Goal: Check status

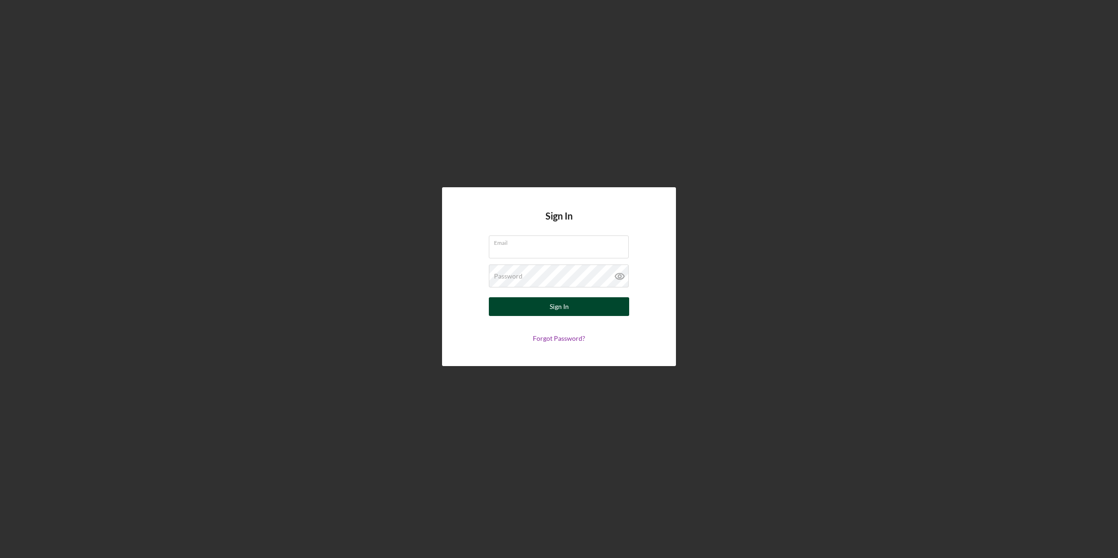
type input "[EMAIL_ADDRESS][DOMAIN_NAME]"
click at [509, 308] on button "Sign In" at bounding box center [559, 306] width 140 height 19
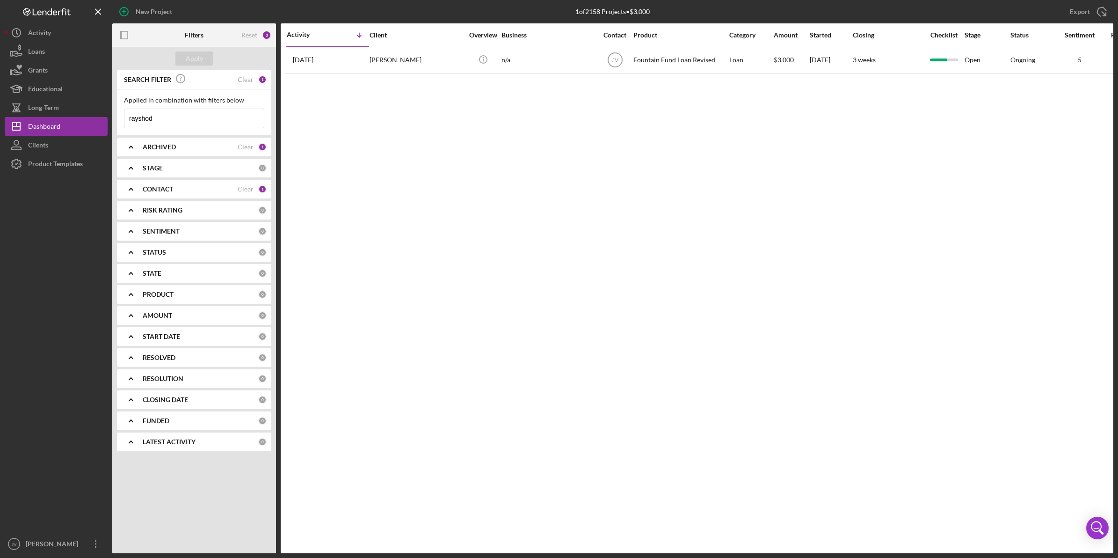
click at [176, 188] on div "CONTACT" at bounding box center [190, 188] width 95 height 7
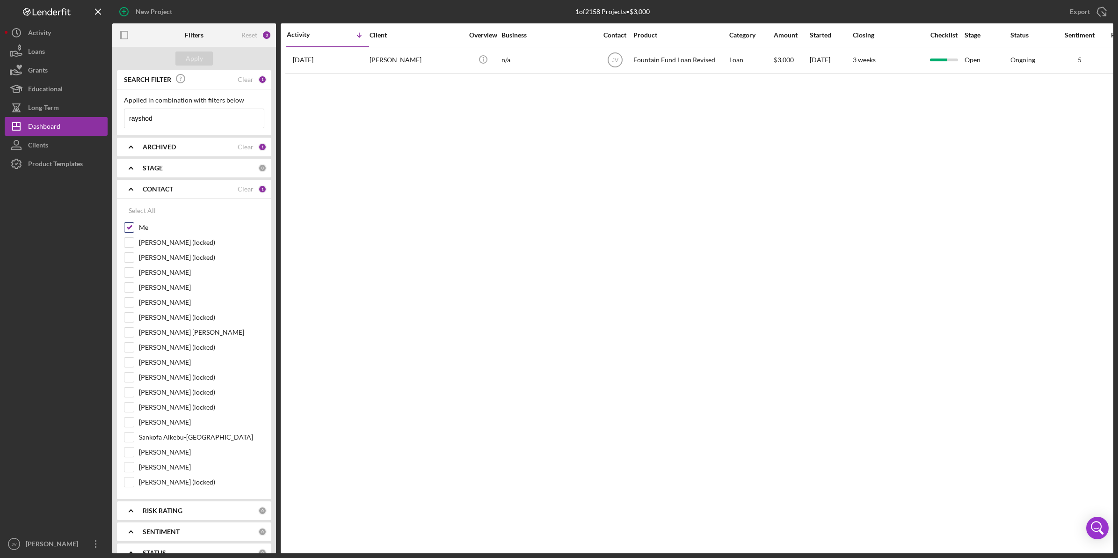
click at [135, 227] on div "Me" at bounding box center [194, 229] width 140 height 15
click at [129, 230] on input "Me" at bounding box center [128, 227] width 9 height 9
checkbox input "false"
click at [129, 333] on input "[PERSON_NAME] [PERSON_NAME]" at bounding box center [128, 332] width 9 height 9
checkbox input "true"
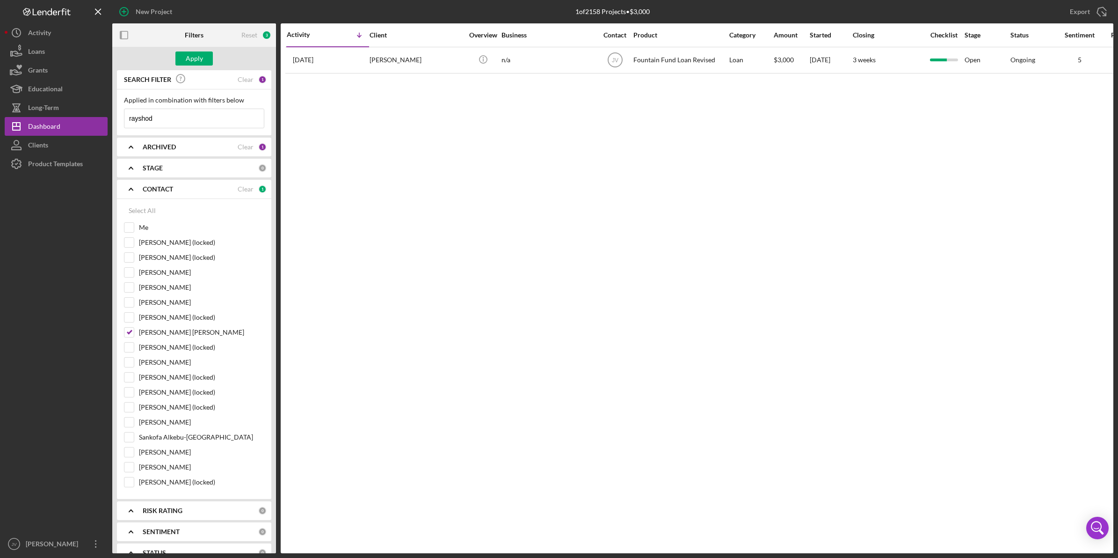
click at [190, 66] on div "Apply" at bounding box center [194, 58] width 164 height 23
click at [190, 64] on div "Apply" at bounding box center [194, 58] width 17 height 14
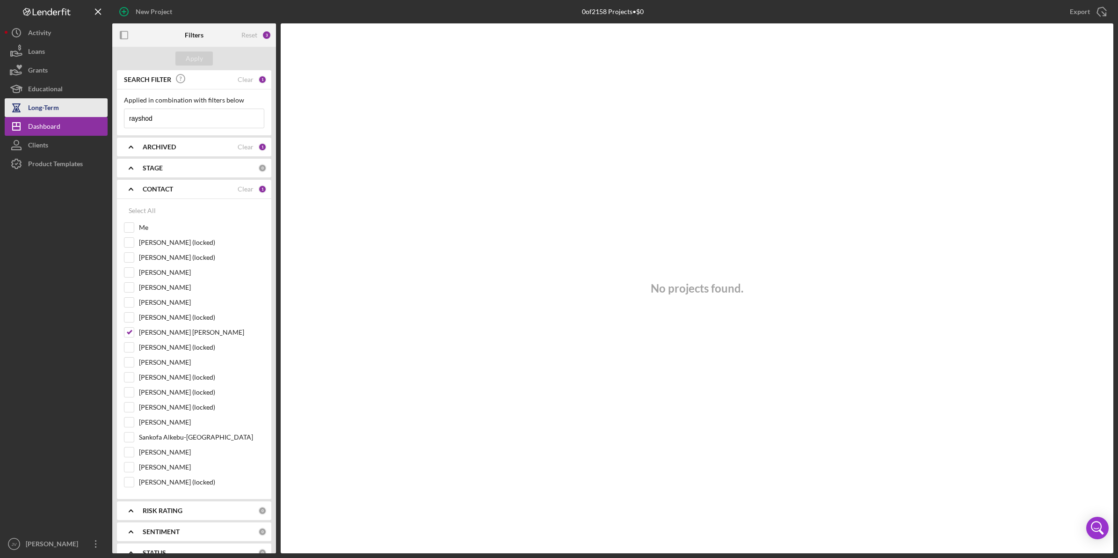
drag, startPoint x: 164, startPoint y: 111, endPoint x: 101, endPoint y: 113, distance: 62.7
click at [101, 113] on div "New Project 0 of 2158 Projects • $0 rayshod Export Icon/Export Filters Reset 3 …" at bounding box center [559, 276] width 1109 height 553
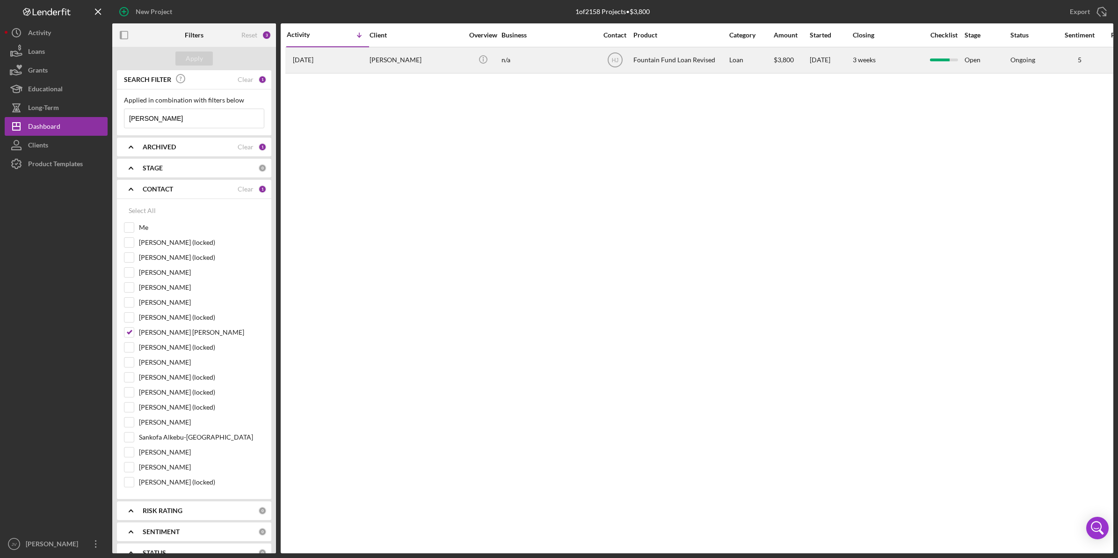
type input "[PERSON_NAME]"
click at [417, 66] on div "[PERSON_NAME]" at bounding box center [417, 60] width 94 height 25
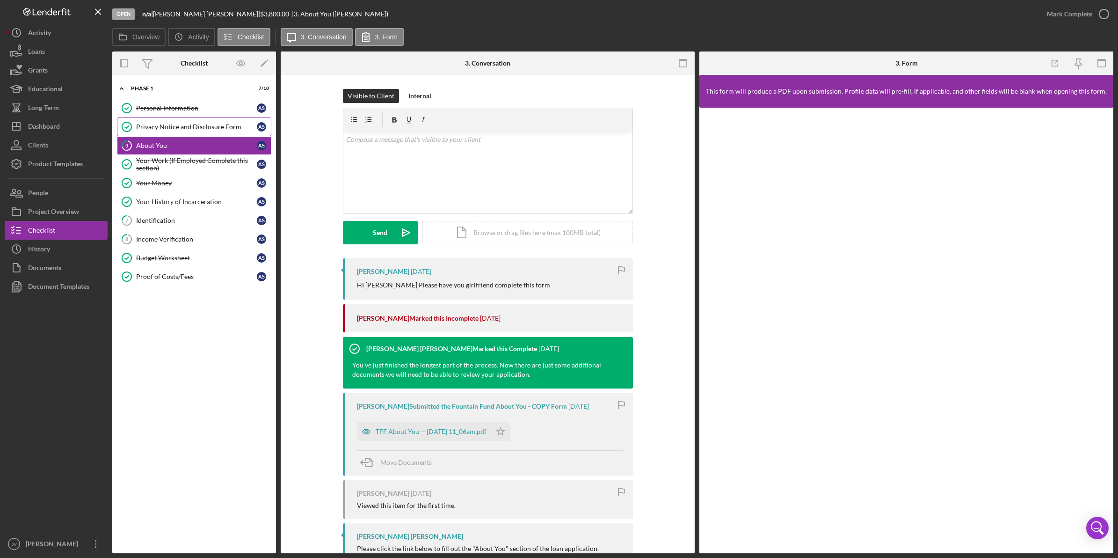
click at [196, 118] on link "Privacy Notice and Disclosure Form Privacy Notice and Disclosure Form A S" at bounding box center [194, 126] width 154 height 19
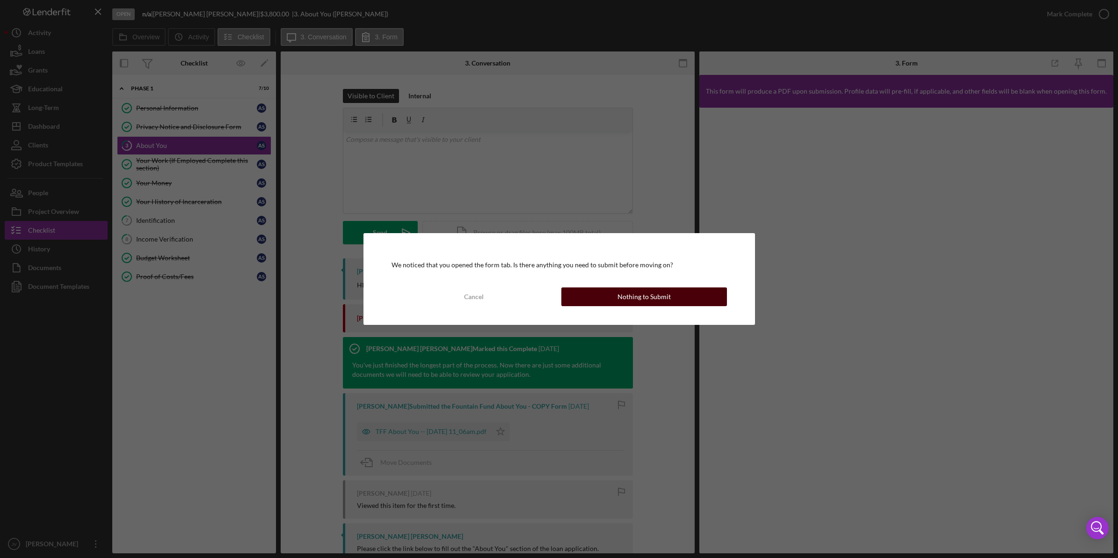
click at [622, 295] on div "Nothing to Submit" at bounding box center [644, 296] width 53 height 19
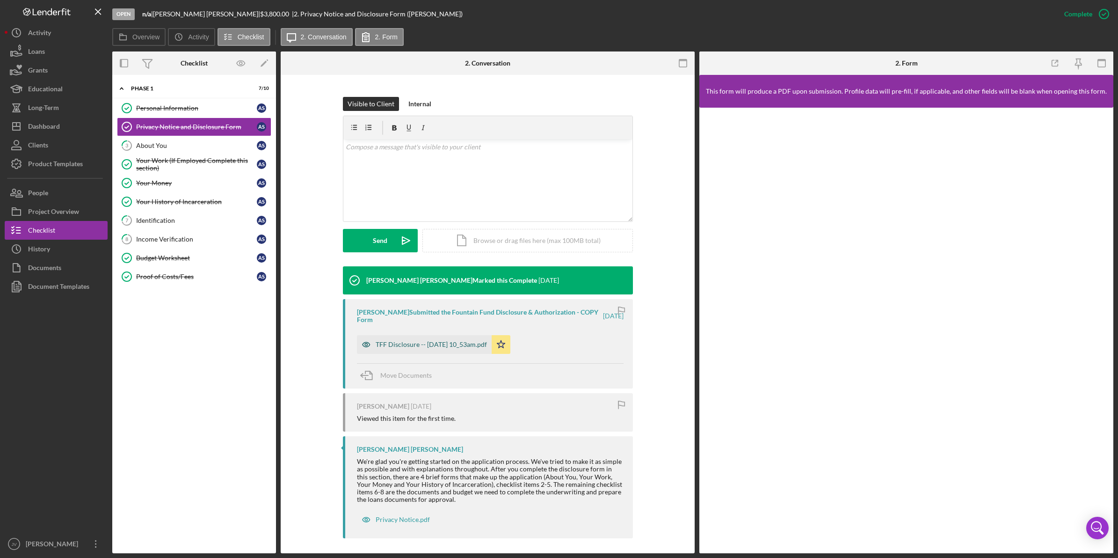
scroll to position [125, 0]
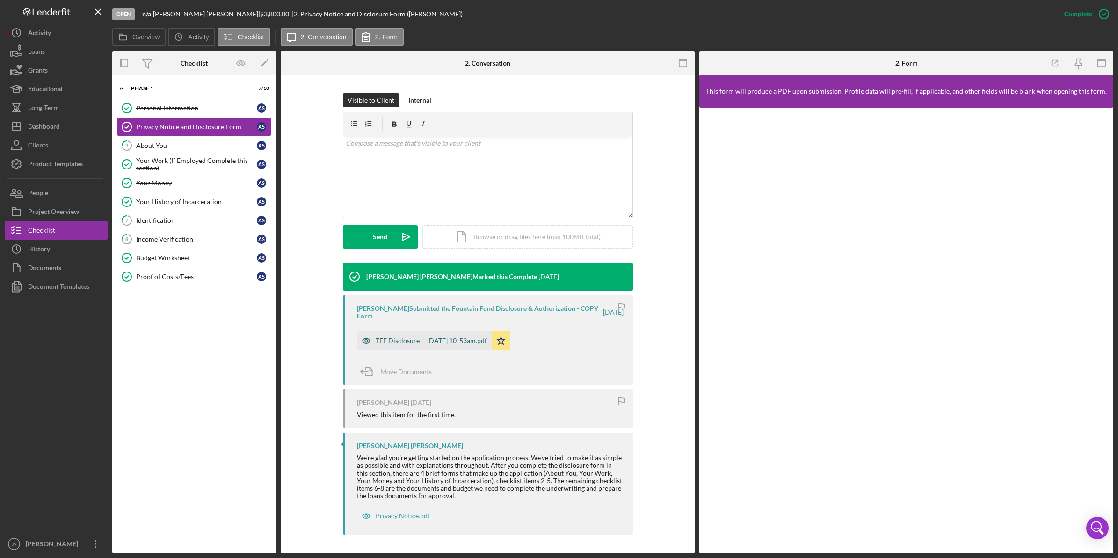
click at [423, 338] on div "TFF Disclosure -- [DATE] 10_53am.pdf" at bounding box center [431, 340] width 111 height 7
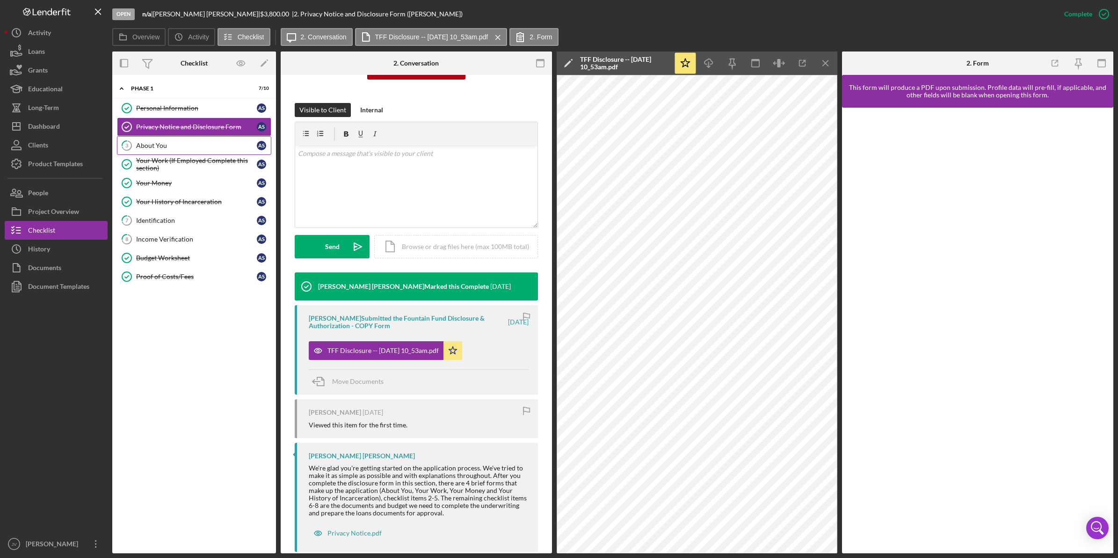
click at [183, 146] on div "About You" at bounding box center [196, 145] width 121 height 7
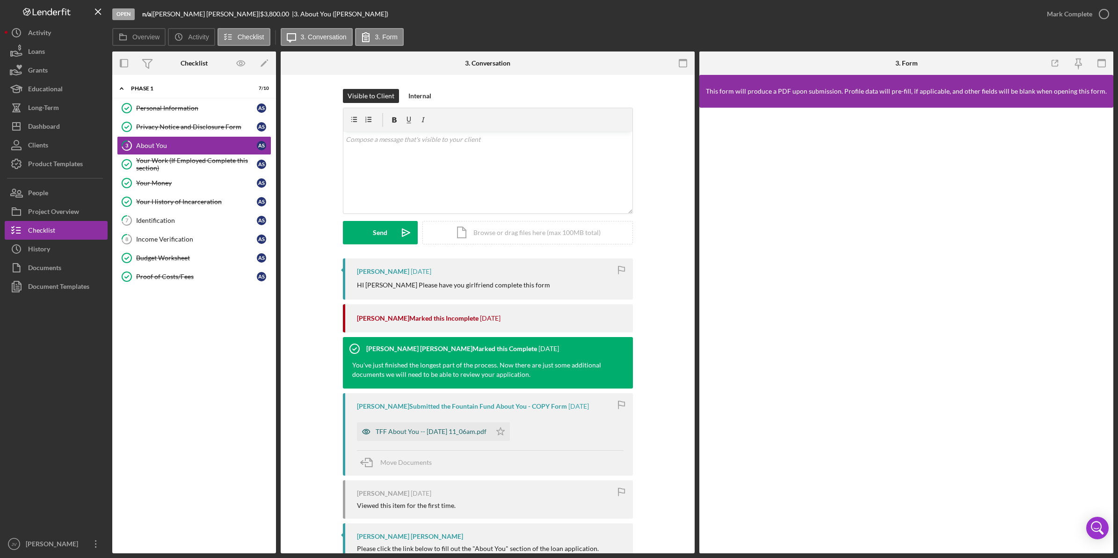
click at [435, 427] on div "TFF About You -- [DATE] 11_06am.pdf" at bounding box center [424, 431] width 134 height 19
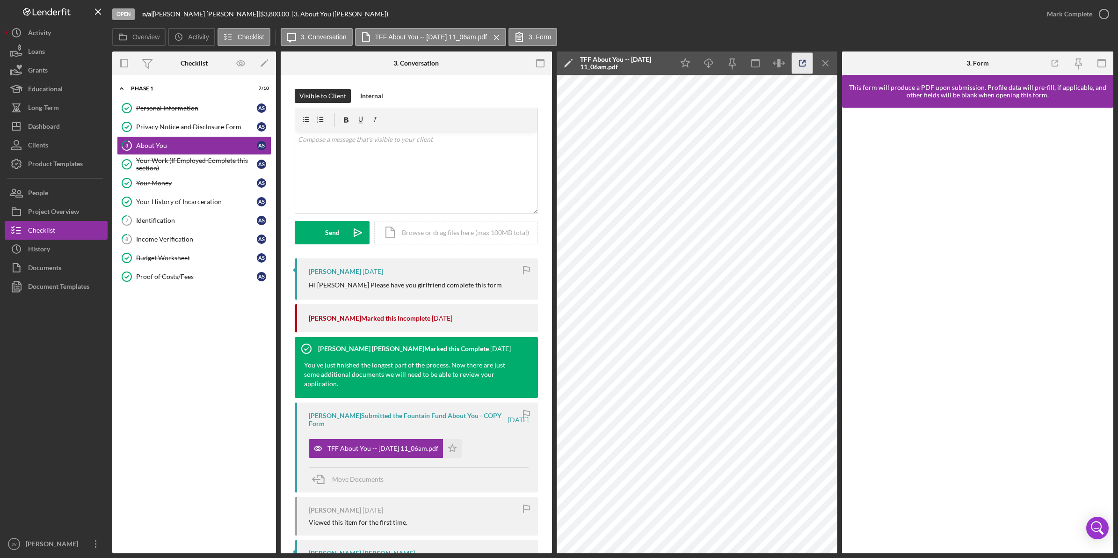
click at [799, 57] on icon "button" at bounding box center [802, 63] width 21 height 21
